Goal: Transaction & Acquisition: Purchase product/service

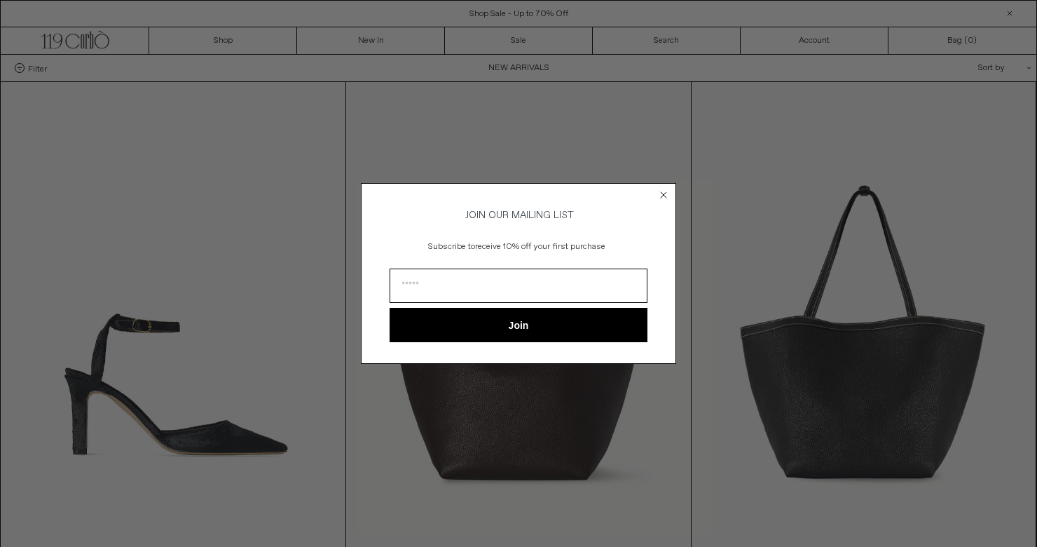
click at [661, 192] on icon "Close dialog" at bounding box center [664, 195] width 6 height 6
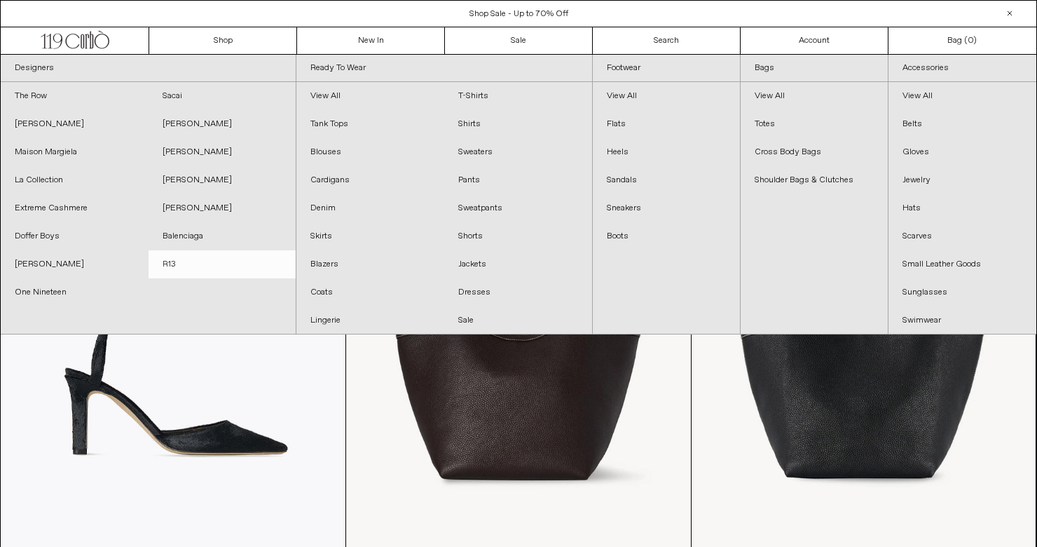
click at [170, 264] on link "R13" at bounding box center [223, 264] width 148 height 28
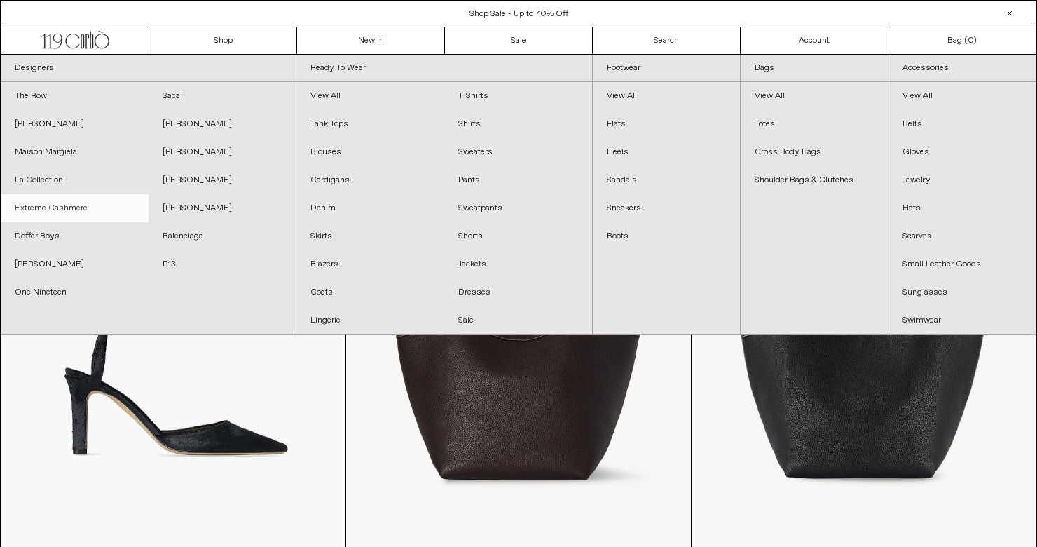
click at [83, 200] on link "Extreme Cashmere" at bounding box center [75, 208] width 148 height 28
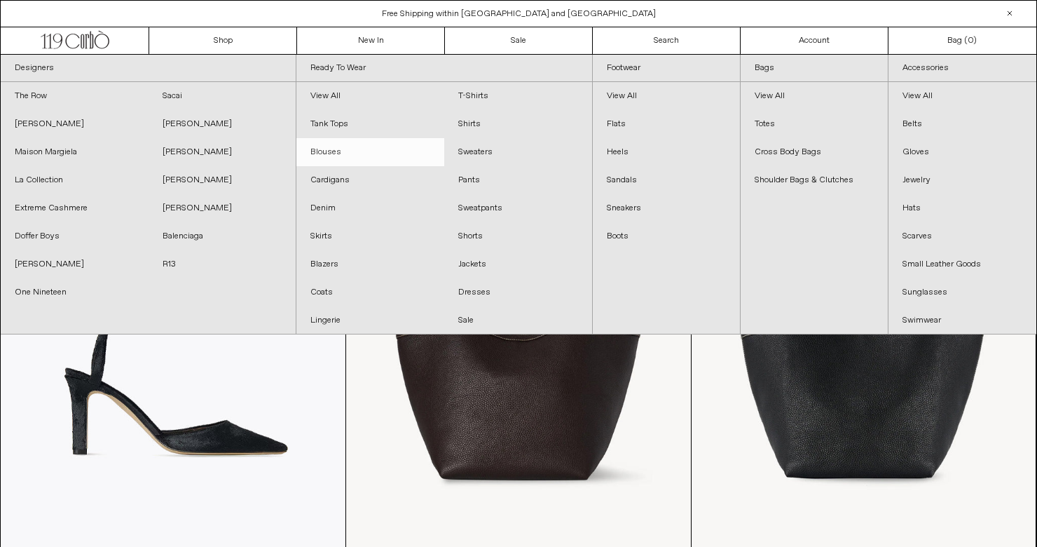
click at [325, 150] on link "Blouses" at bounding box center [370, 152] width 148 height 28
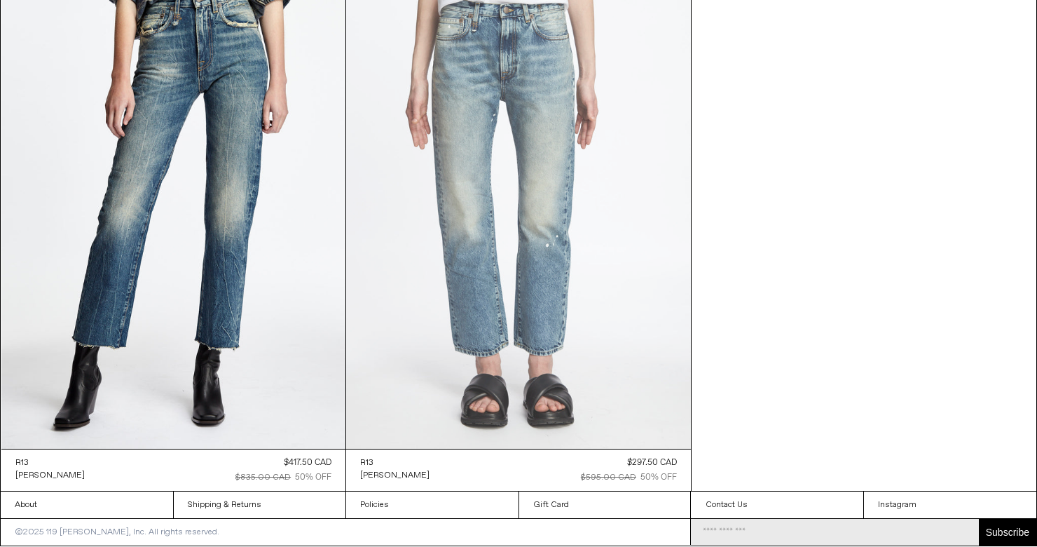
scroll to position [8528, 0]
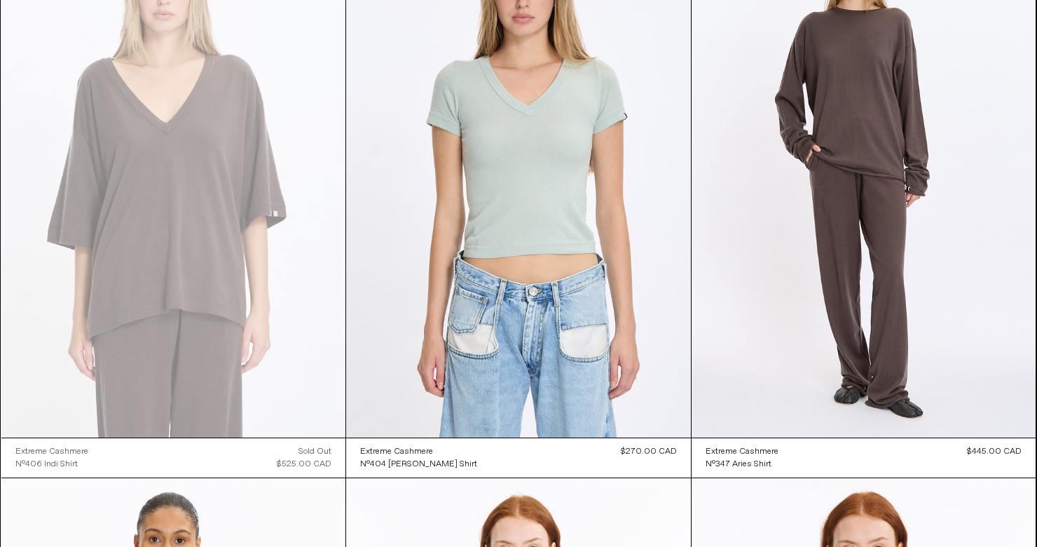
scroll to position [2951, 0]
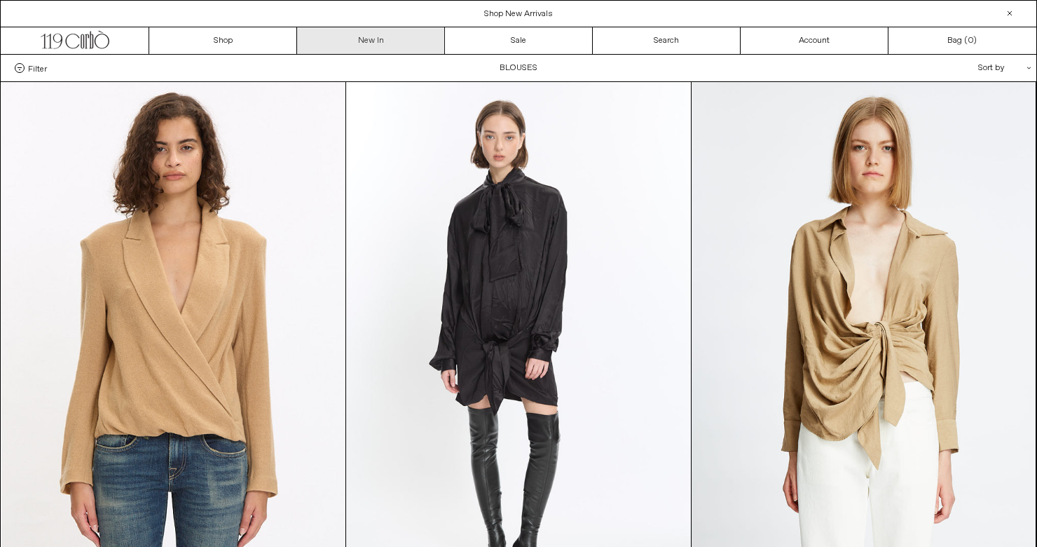
click at [384, 43] on link "New In" at bounding box center [371, 40] width 148 height 27
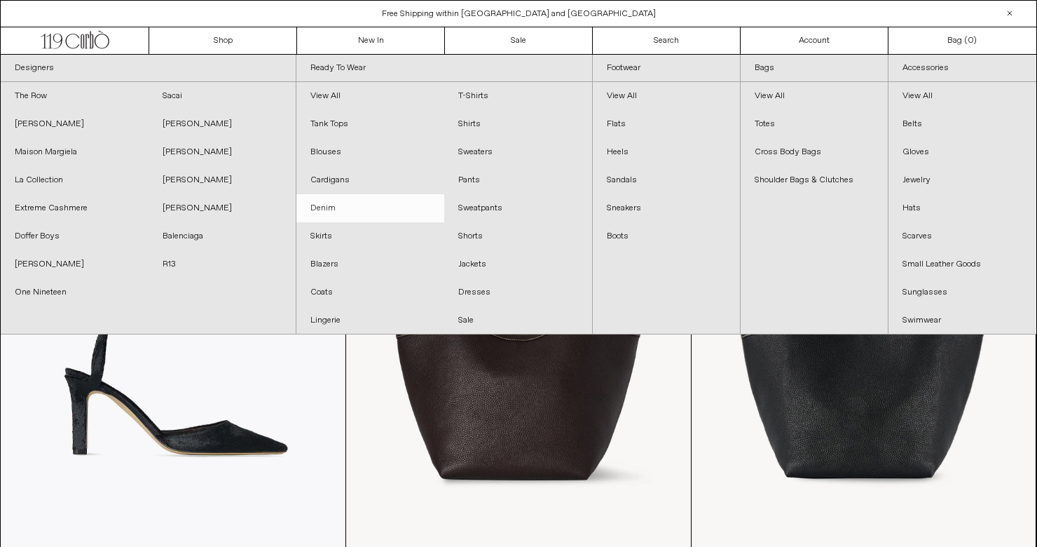
click at [329, 207] on link "Denim" at bounding box center [370, 208] width 148 height 28
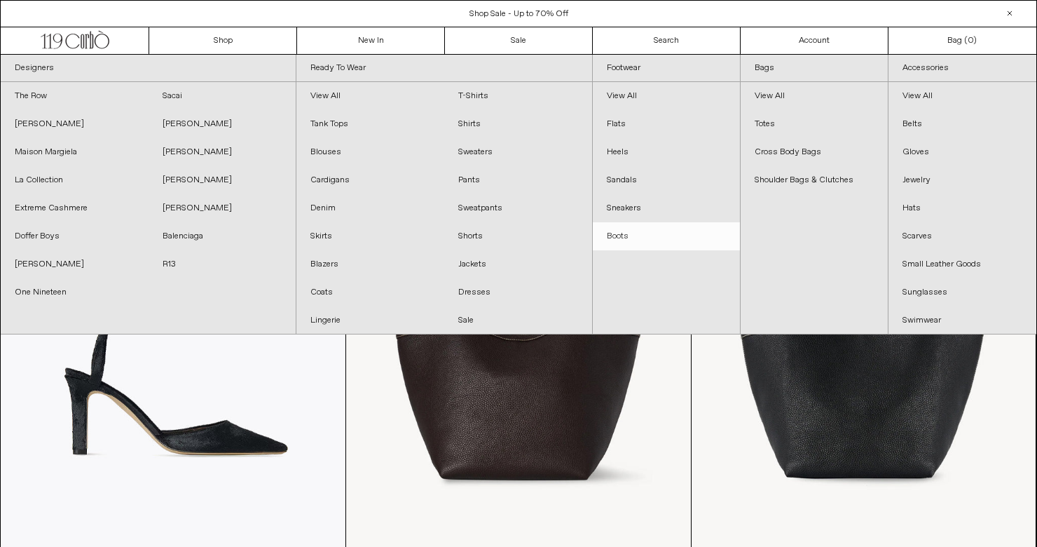
click at [620, 234] on link "Boots" at bounding box center [666, 236] width 147 height 28
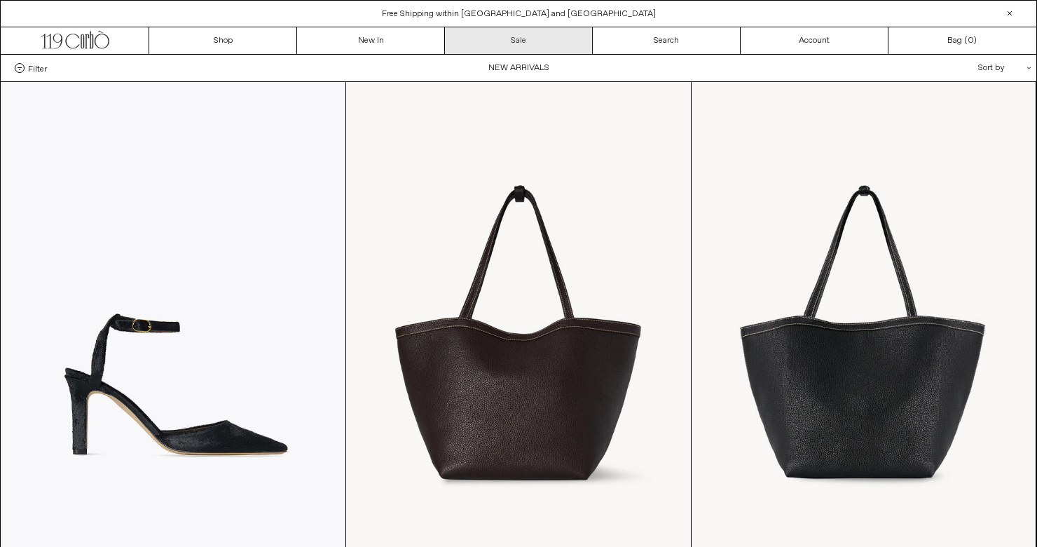
click at [517, 41] on link "Sale" at bounding box center [519, 40] width 148 height 27
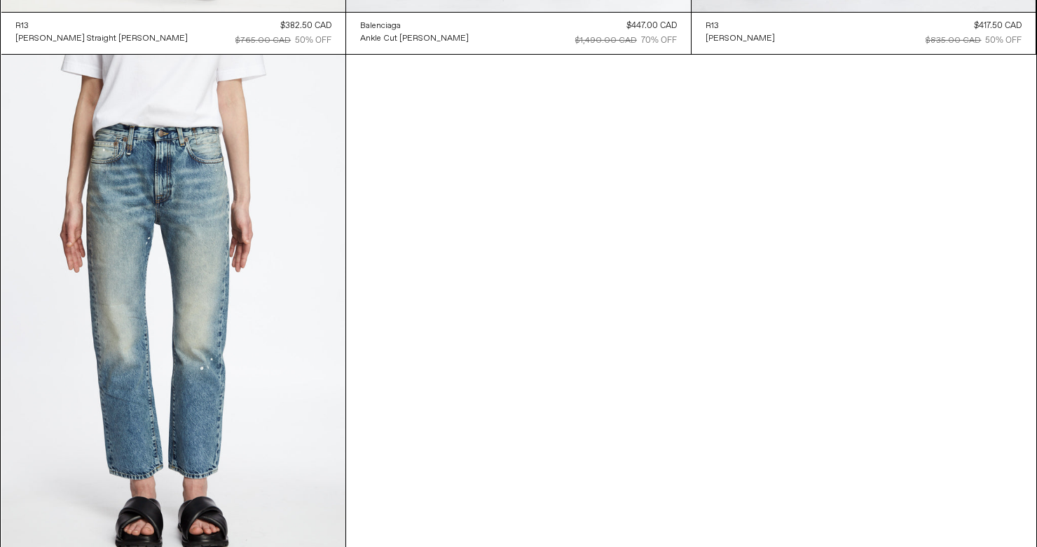
scroll to position [4498, 0]
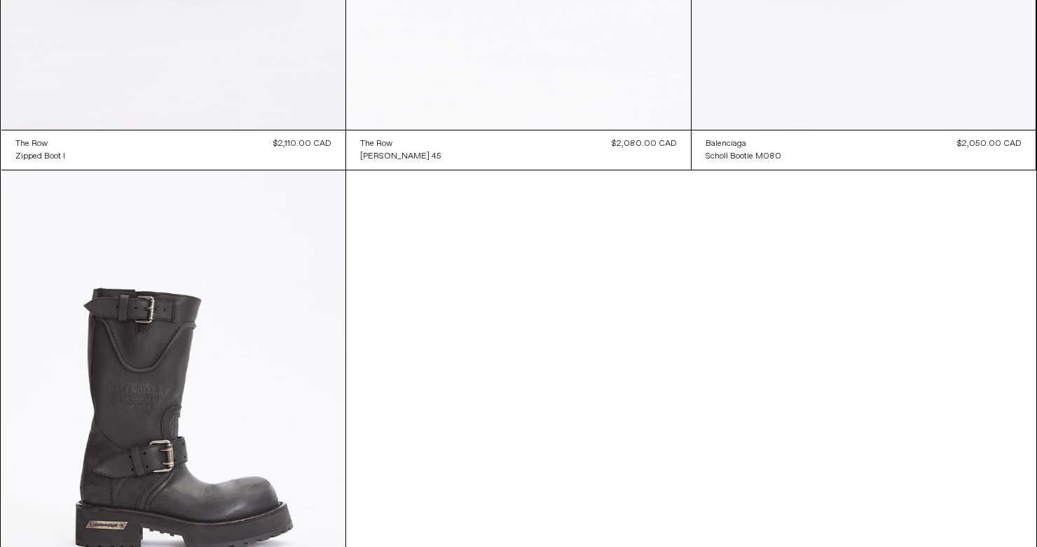
scroll to position [2708, 0]
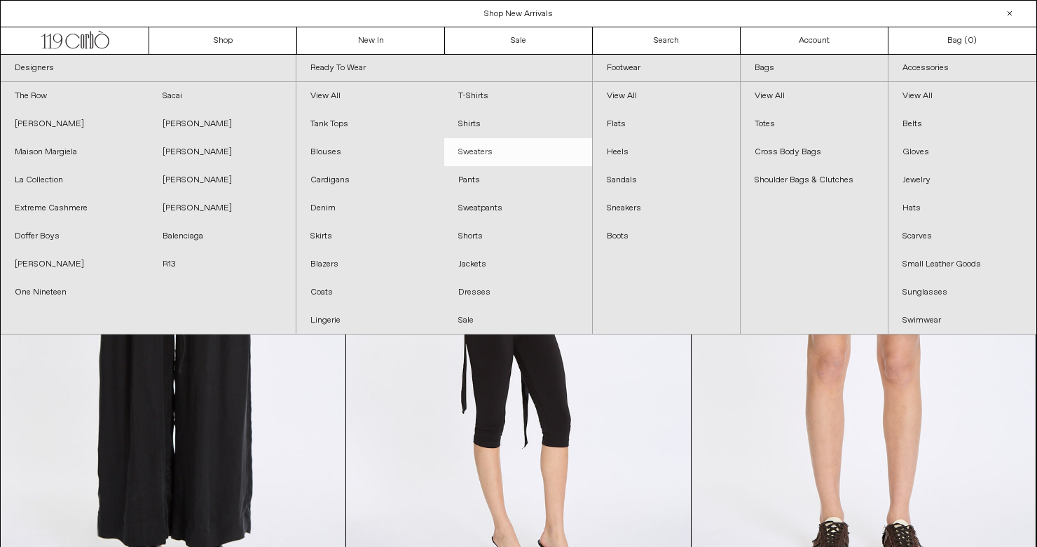
click at [474, 144] on link "Sweaters" at bounding box center [518, 152] width 148 height 28
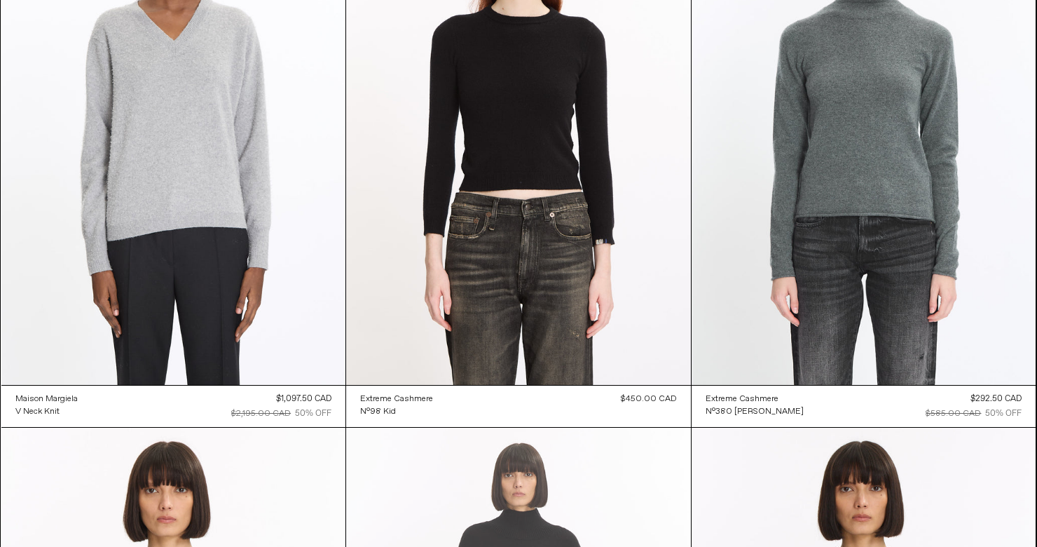
scroll to position [7464, 0]
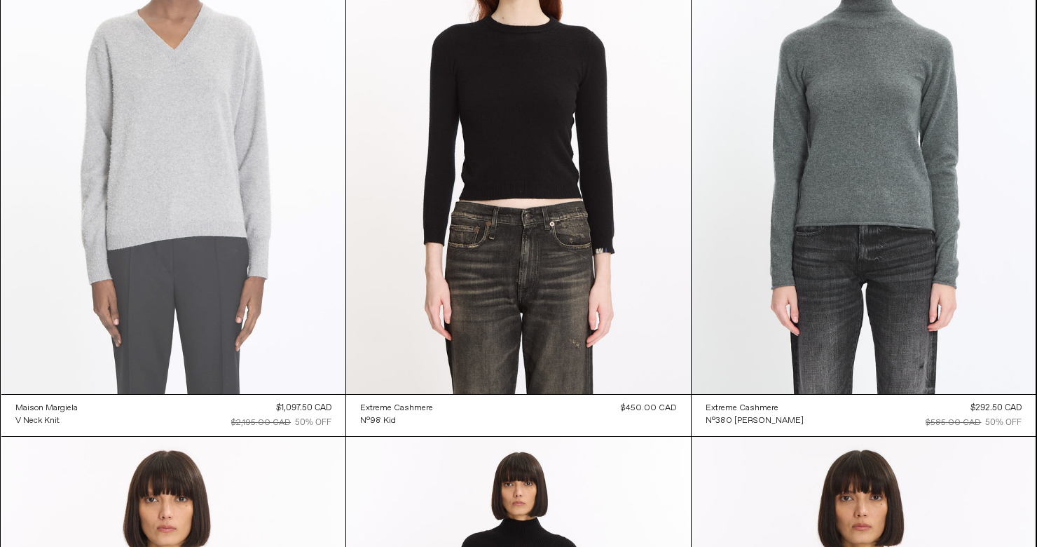
click at [219, 184] on at bounding box center [173, 135] width 345 height 517
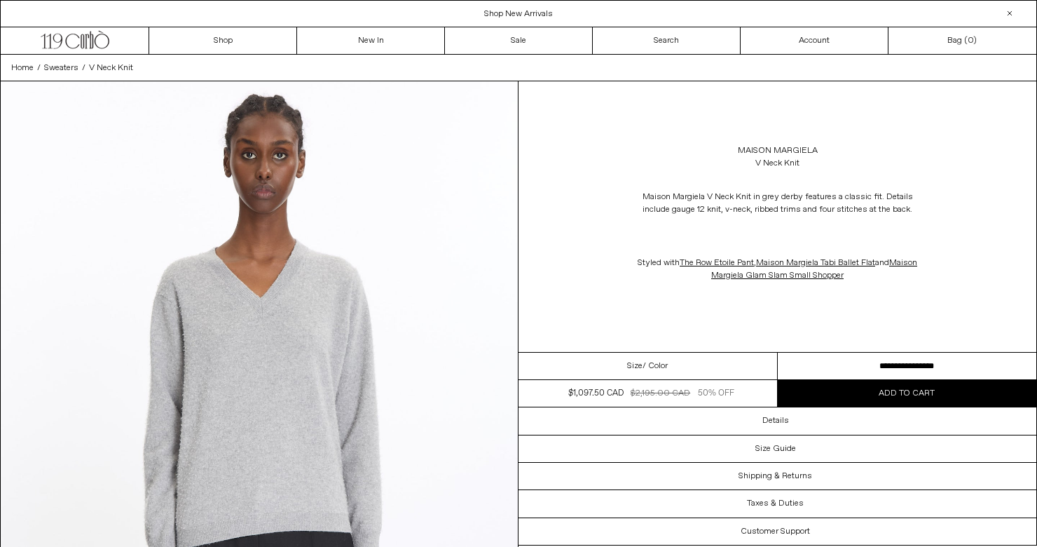
select select "**********"
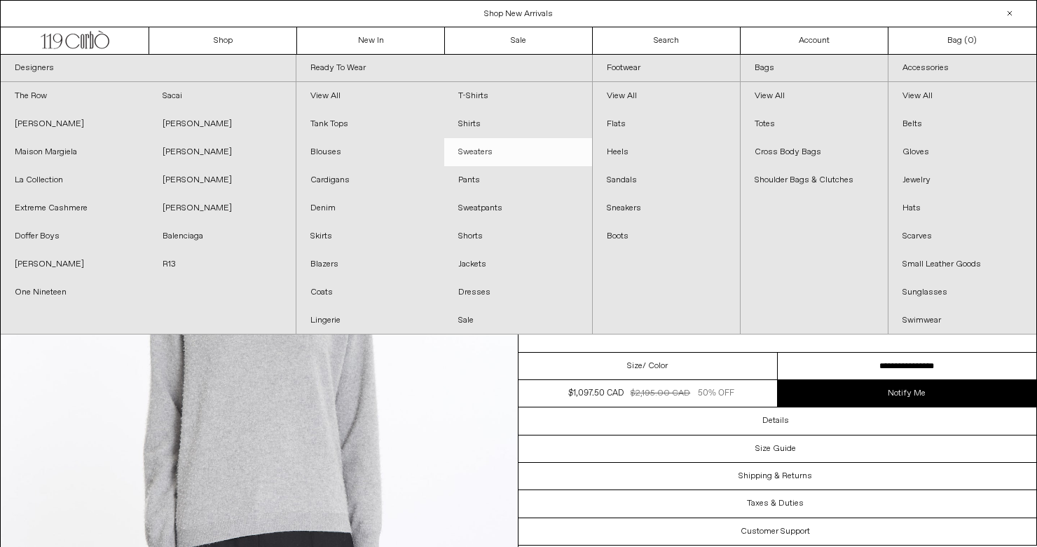
click at [482, 145] on link "Sweaters" at bounding box center [518, 152] width 148 height 28
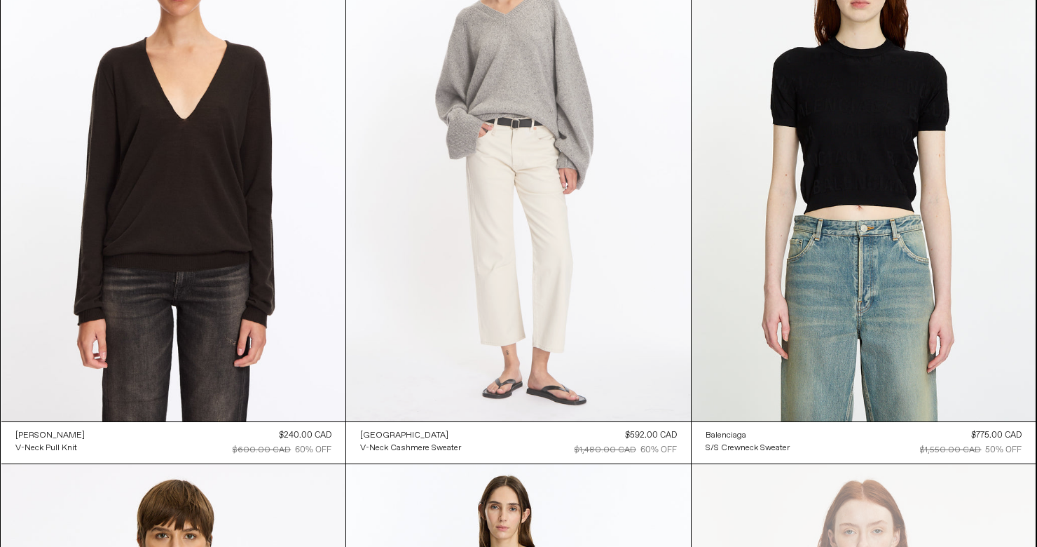
scroll to position [8553, 0]
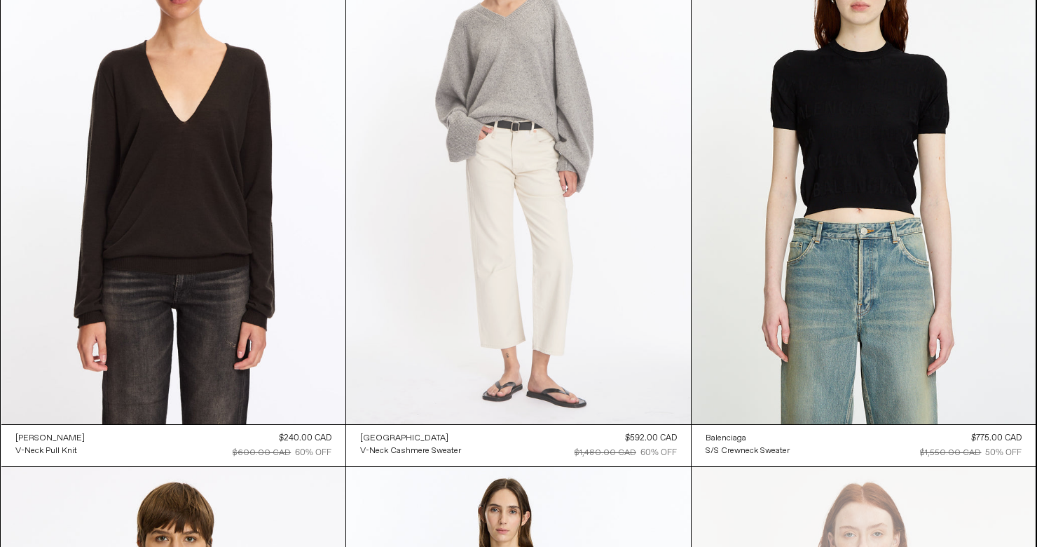
click at [515, 161] on at bounding box center [518, 165] width 345 height 517
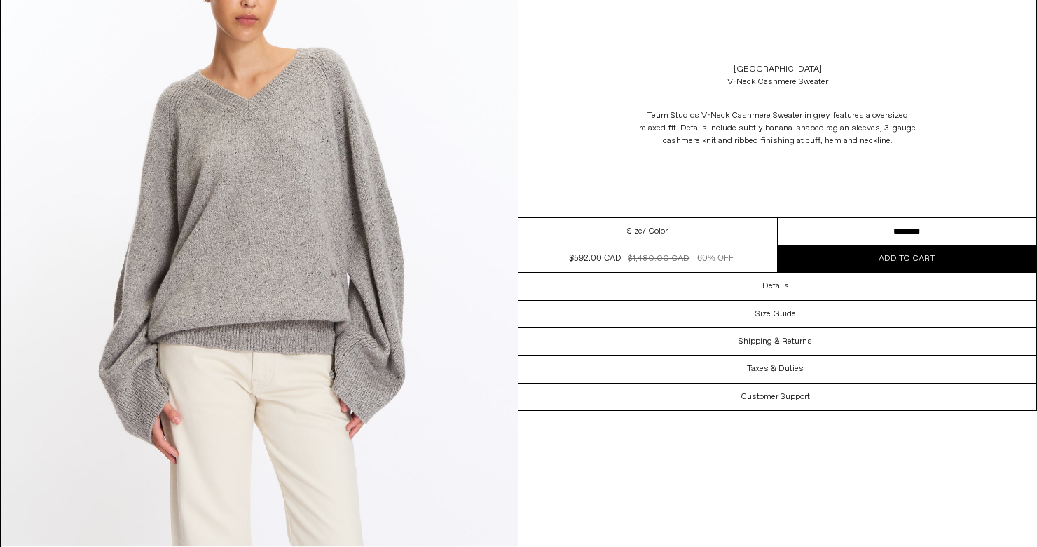
scroll to position [831, 0]
